Goal: Navigation & Orientation: Find specific page/section

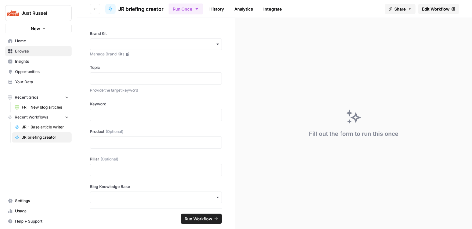
click at [36, 124] on span "JR - Base article writer" at bounding box center [45, 127] width 47 height 6
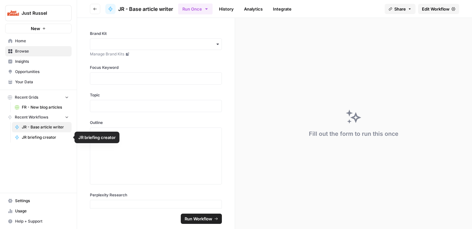
click at [34, 136] on span "JR briefing creator" at bounding box center [45, 138] width 47 height 6
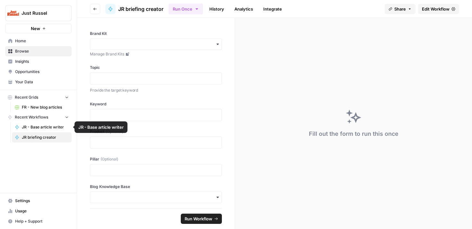
click at [30, 126] on span "JR - Base article writer" at bounding box center [45, 127] width 47 height 6
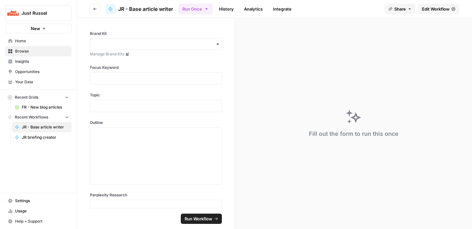
click at [22, 51] on span "Browse" at bounding box center [42, 51] width 54 height 6
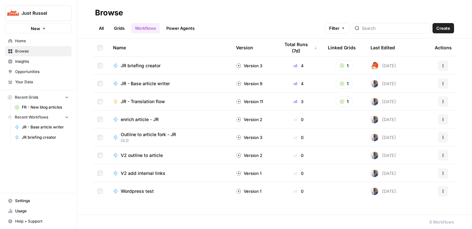
click at [155, 101] on span "JR - Translation flow" at bounding box center [143, 101] width 44 height 6
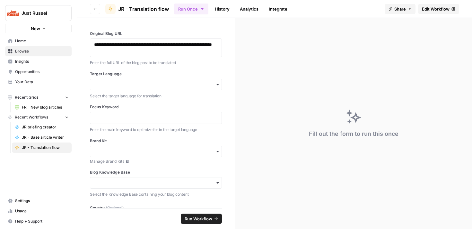
click at [39, 50] on span "Browse" at bounding box center [42, 51] width 54 height 6
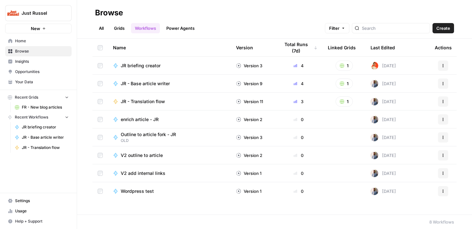
click at [34, 148] on span "JR - Translation flow" at bounding box center [45, 148] width 47 height 6
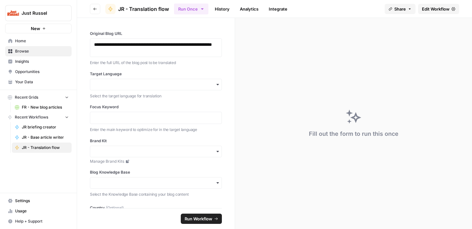
click at [215, 82] on icon "button" at bounding box center [217, 84] width 5 height 5
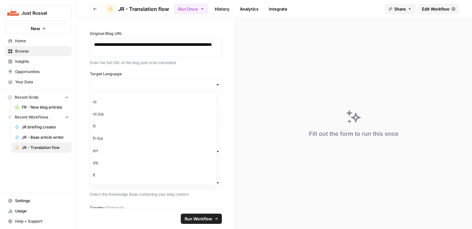
click at [215, 85] on icon "button" at bounding box center [217, 84] width 5 height 5
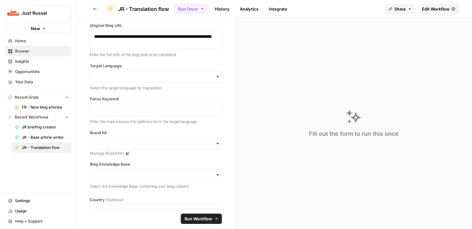
scroll to position [24, 0]
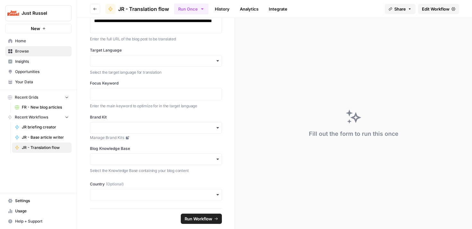
click at [13, 47] on link "Browse" at bounding box center [38, 51] width 66 height 10
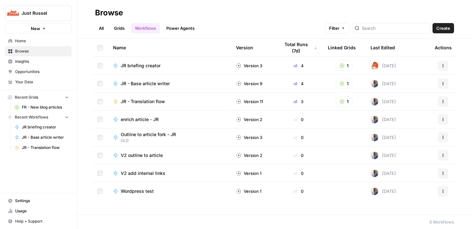
click at [150, 82] on span "JR - Base article writer" at bounding box center [145, 84] width 49 height 6
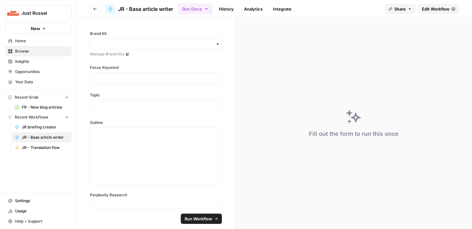
click at [88, 9] on header "Go back JR - Base article writer Run Once History Analytics Integrate Share Edi…" at bounding box center [274, 9] width 395 height 18
click at [91, 6] on button "Go back" at bounding box center [95, 9] width 10 height 10
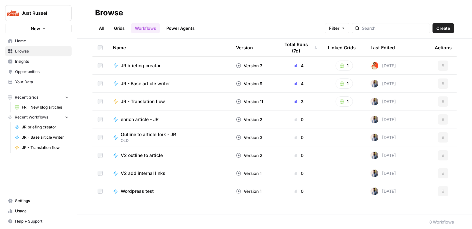
click at [139, 68] on span "JR briefing creator" at bounding box center [141, 66] width 40 height 6
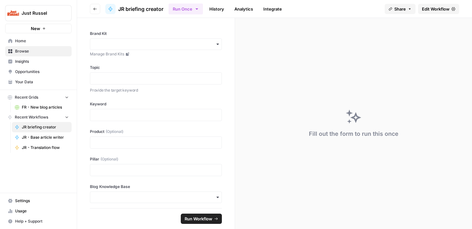
click at [38, 49] on span "Browse" at bounding box center [42, 51] width 54 height 6
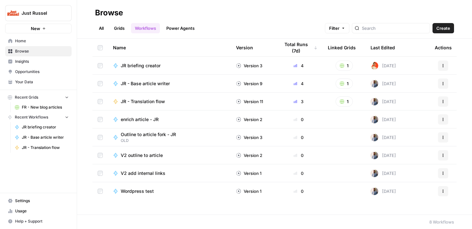
click at [442, 67] on icon "button" at bounding box center [442, 66] width 1 height 1
click at [149, 69] on td "JR briefing creator" at bounding box center [169, 66] width 123 height 18
click at [142, 66] on span "JR briefing creator" at bounding box center [141, 66] width 40 height 6
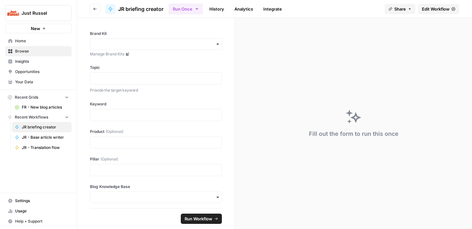
click at [26, 128] on span "JR briefing creator" at bounding box center [45, 127] width 47 height 6
click at [30, 136] on span "JR - Base article writer" at bounding box center [45, 138] width 47 height 6
